Goal: Check status: Check status

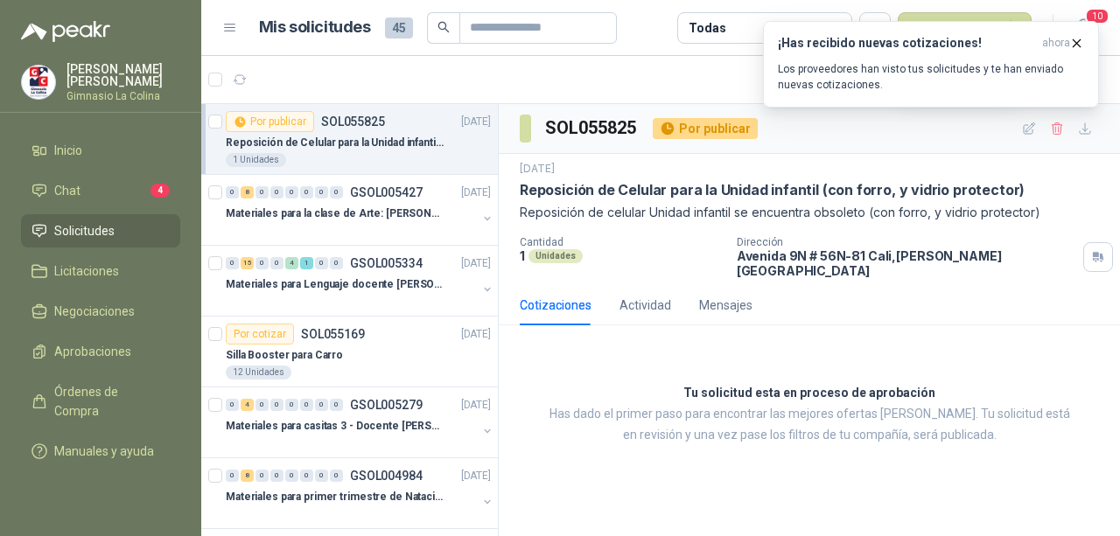
click at [1065, 41] on span "ahora" at bounding box center [1056, 43] width 28 height 15
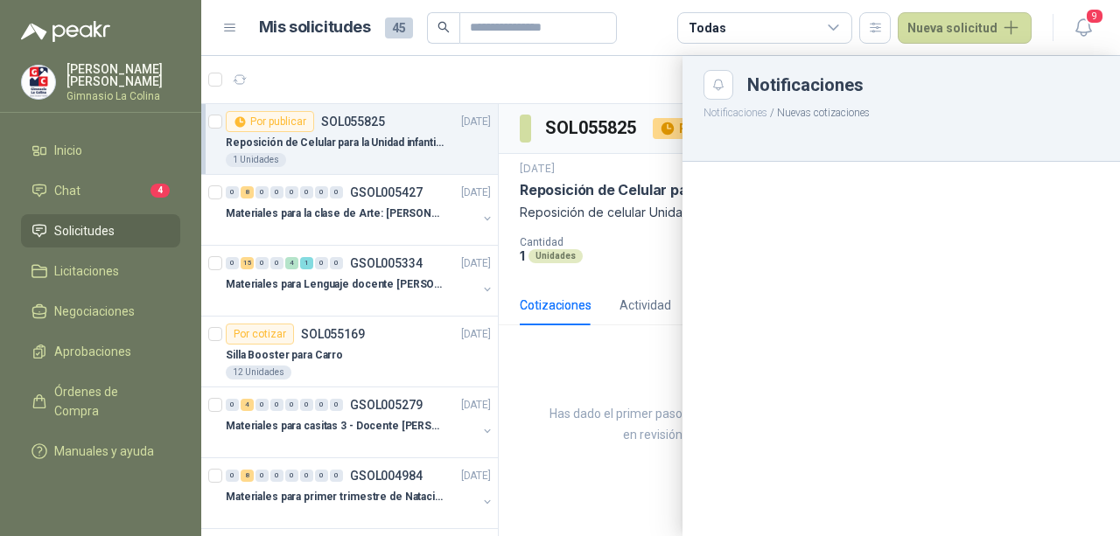
click at [373, 269] on div at bounding box center [660, 296] width 918 height 480
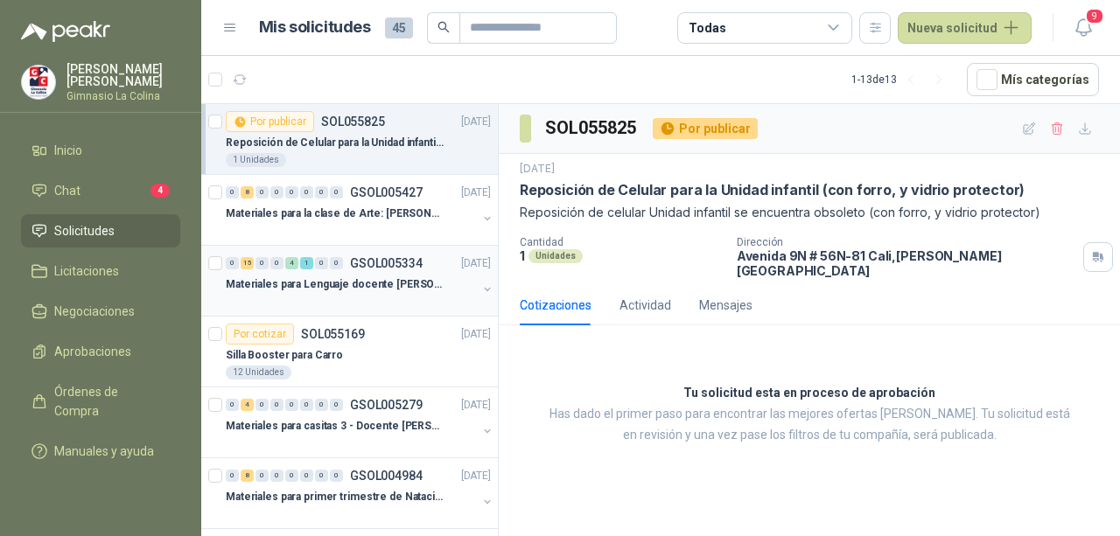
click at [326, 269] on div "0 15 0 0 4 1 0 0 GSOL005334 [DATE]" at bounding box center [360, 263] width 269 height 21
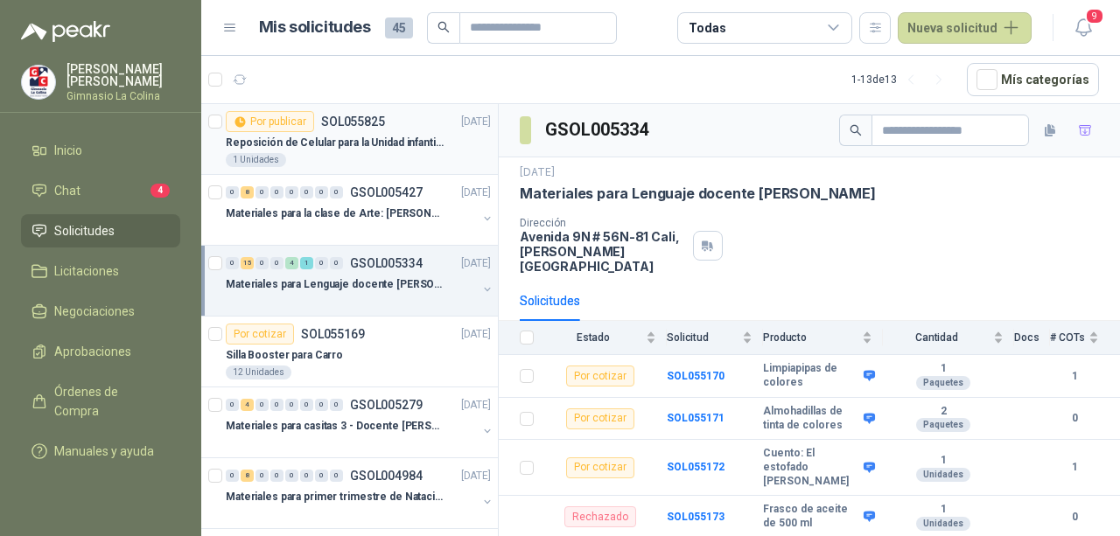
click at [373, 157] on div "1 Unidades" at bounding box center [358, 160] width 265 height 14
